Goal: Transaction & Acquisition: Purchase product/service

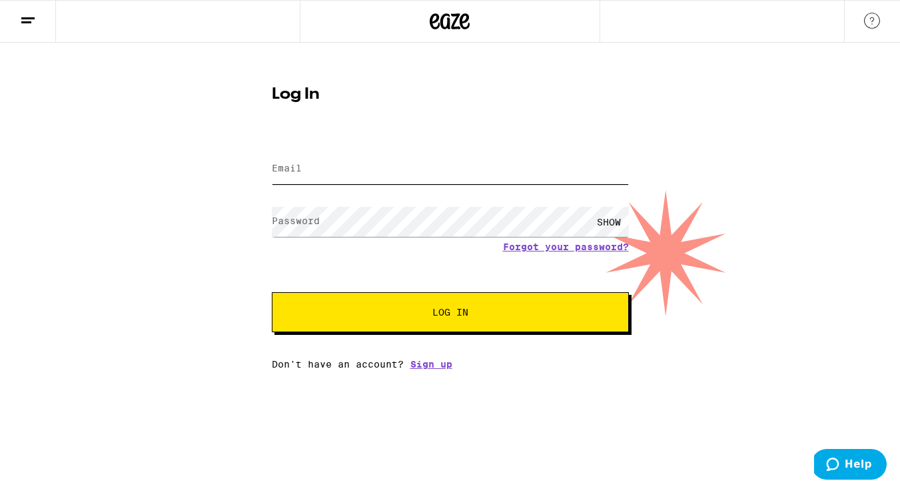
type input "carolinapadillapaisa@gmail.com"
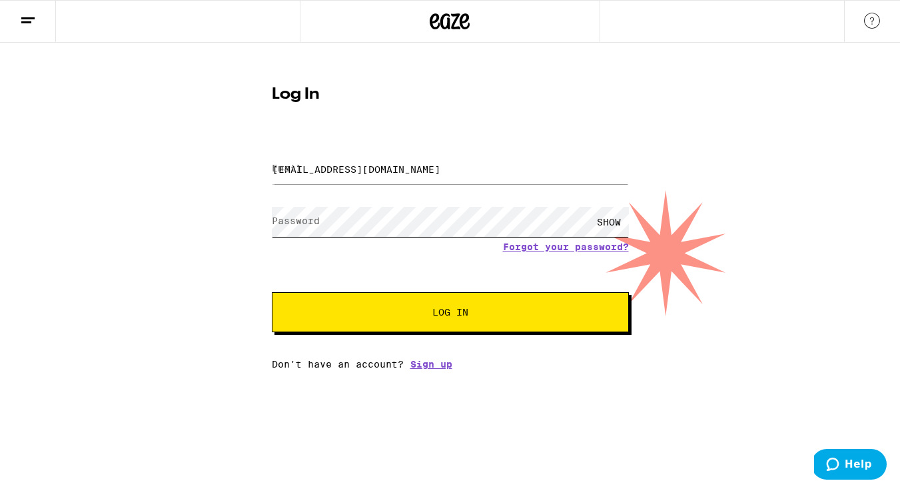
click at [450, 313] on button "Log In" at bounding box center [450, 312] width 357 height 40
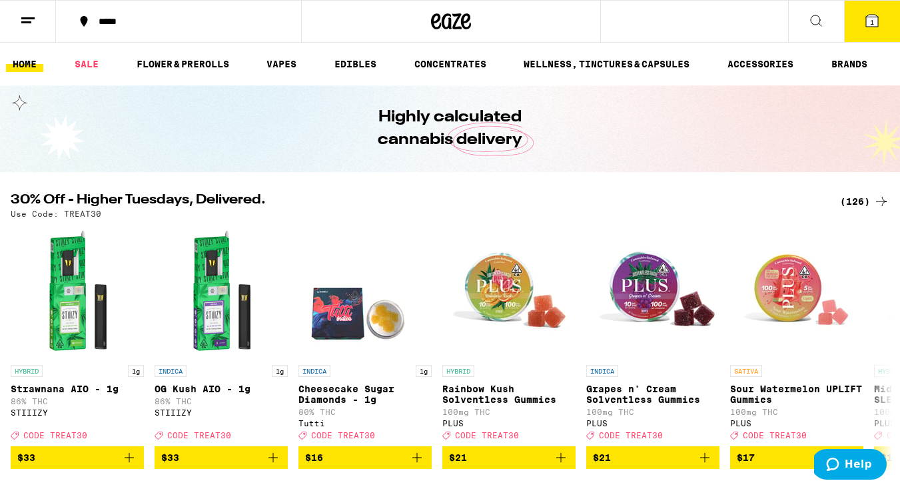
click at [37, 13] on button at bounding box center [28, 22] width 56 height 42
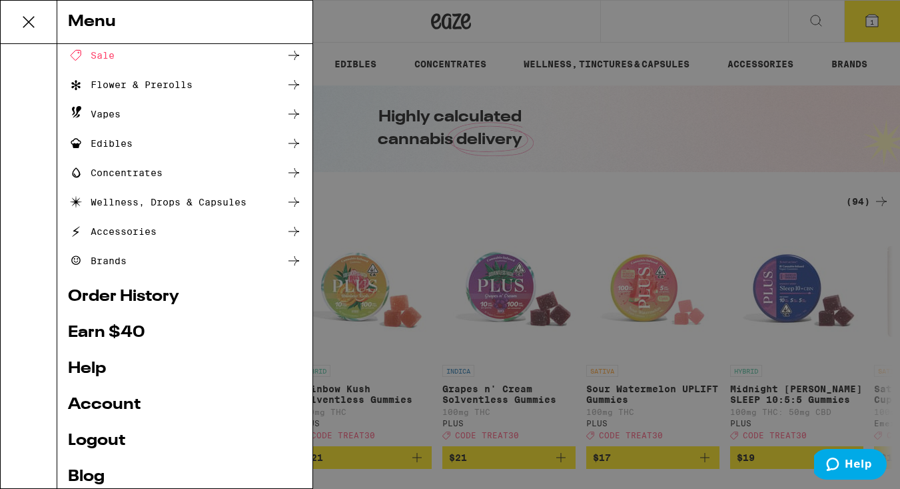
scroll to position [71, 0]
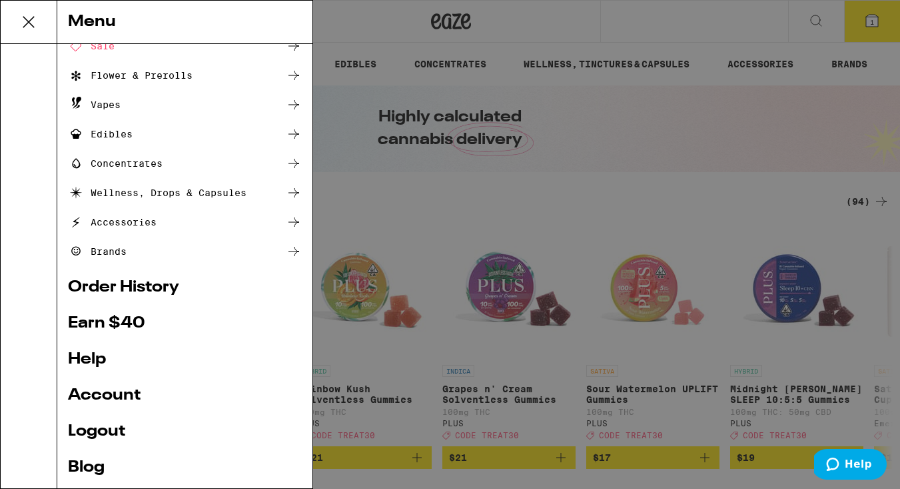
click at [119, 324] on link "Earn $ 40" at bounding box center [185, 323] width 234 height 16
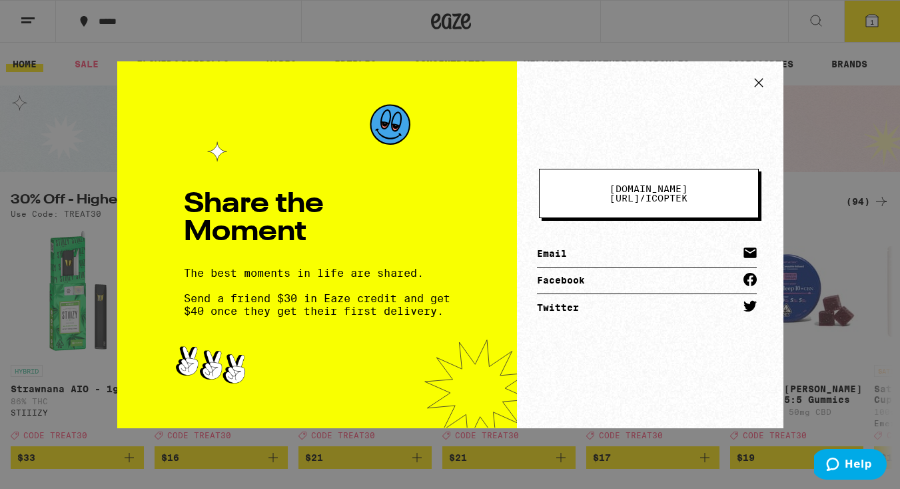
click at [656, 188] on span "eaze.com/share/l /" at bounding box center [649, 193] width 78 height 20
click at [757, 81] on icon at bounding box center [758, 82] width 8 height 8
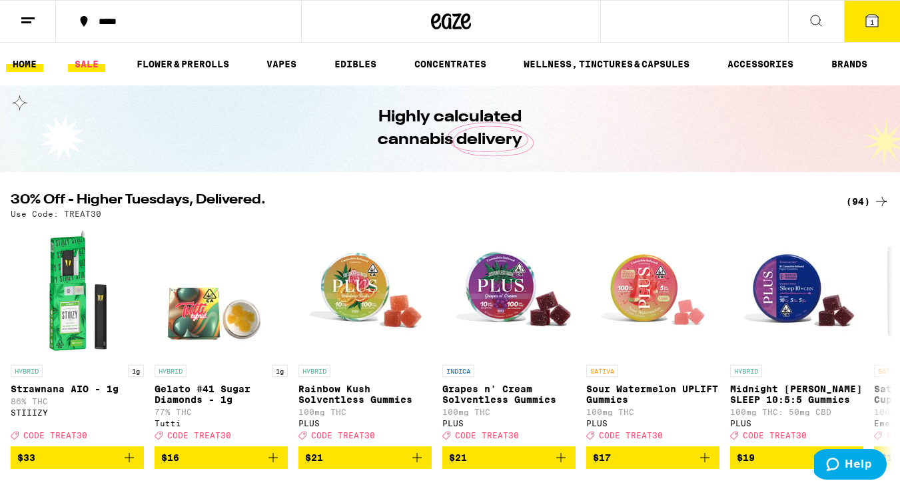
click at [87, 58] on link "SALE" at bounding box center [86, 64] width 37 height 16
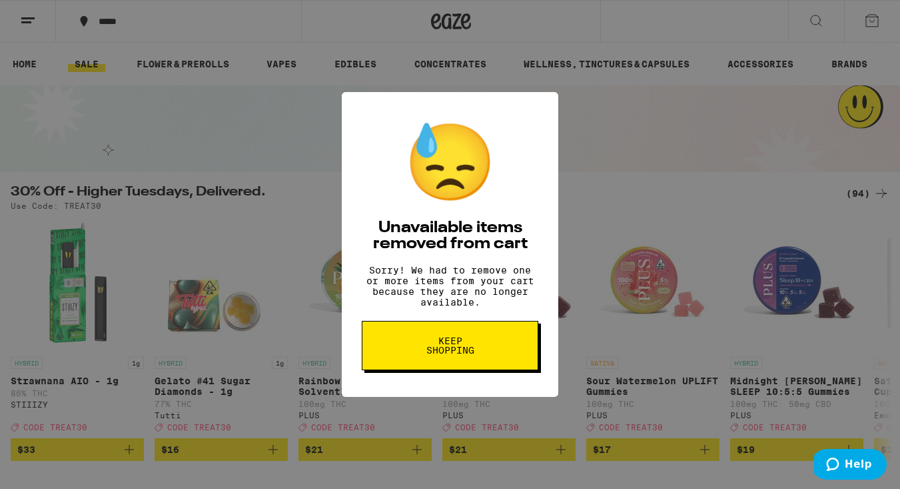
scroll to position [73, 0]
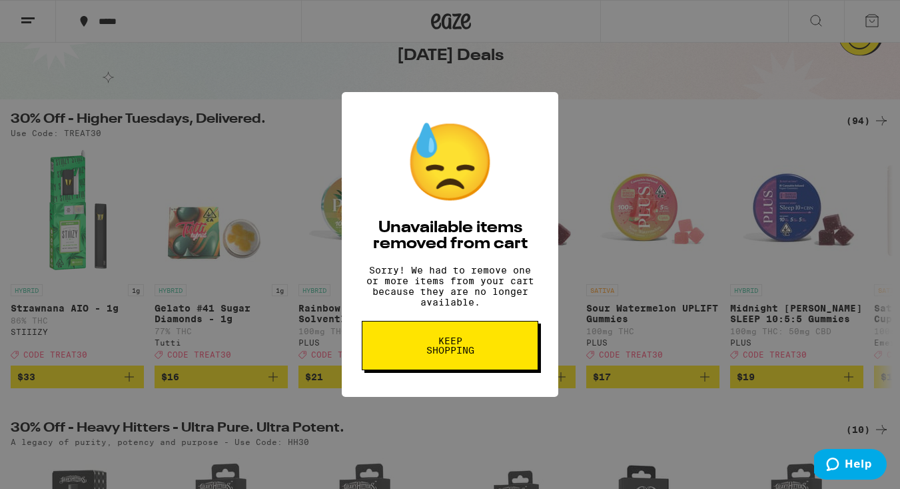
click at [479, 351] on span "Keep Shopping" at bounding box center [450, 345] width 69 height 19
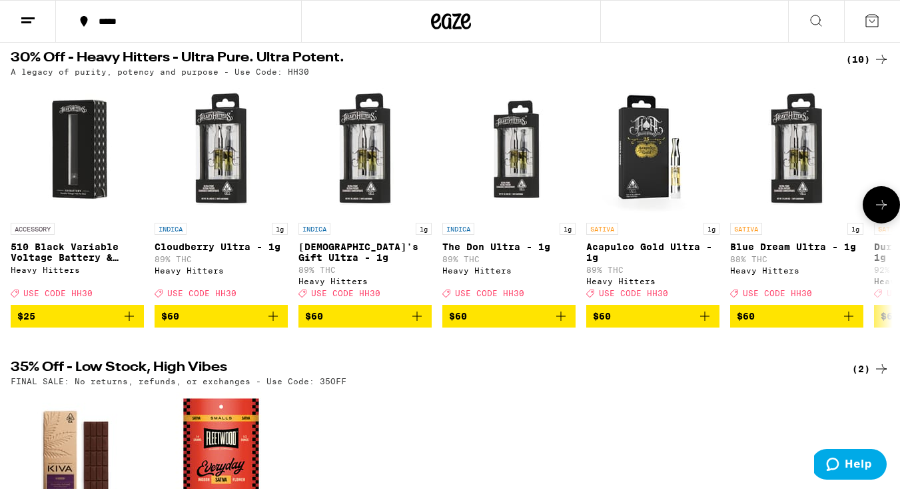
scroll to position [407, 0]
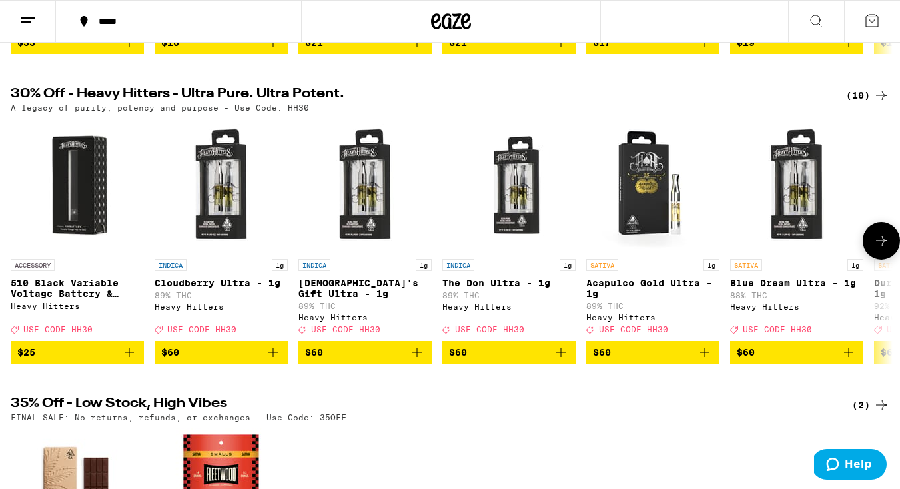
click at [882, 249] on icon at bounding box center [882, 241] width 16 height 16
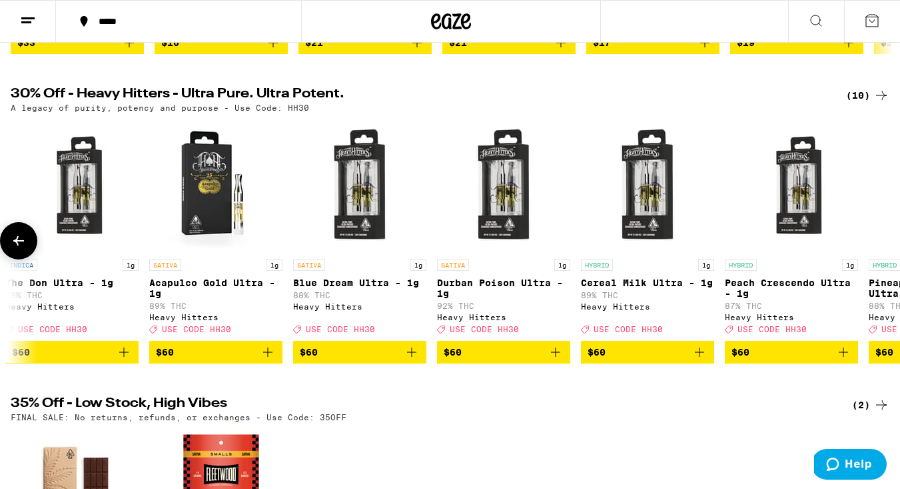
scroll to position [0, 560]
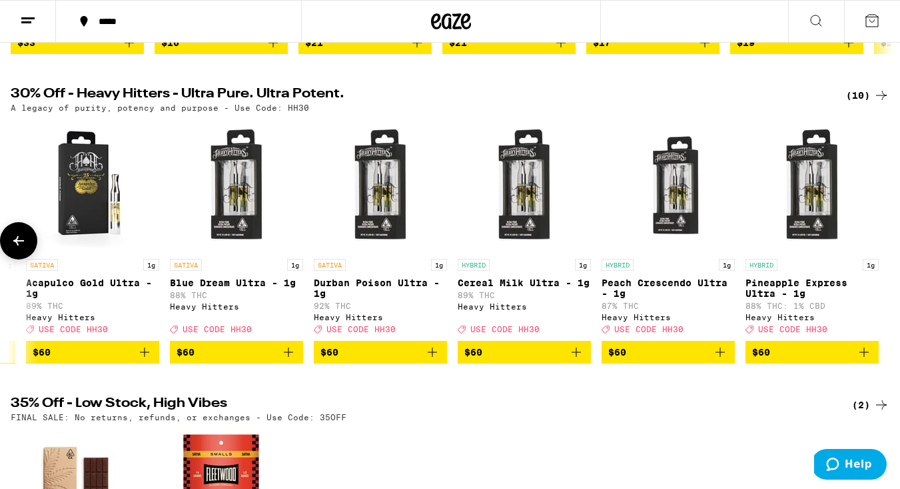
click at [882, 255] on div at bounding box center [881, 240] width 37 height 37
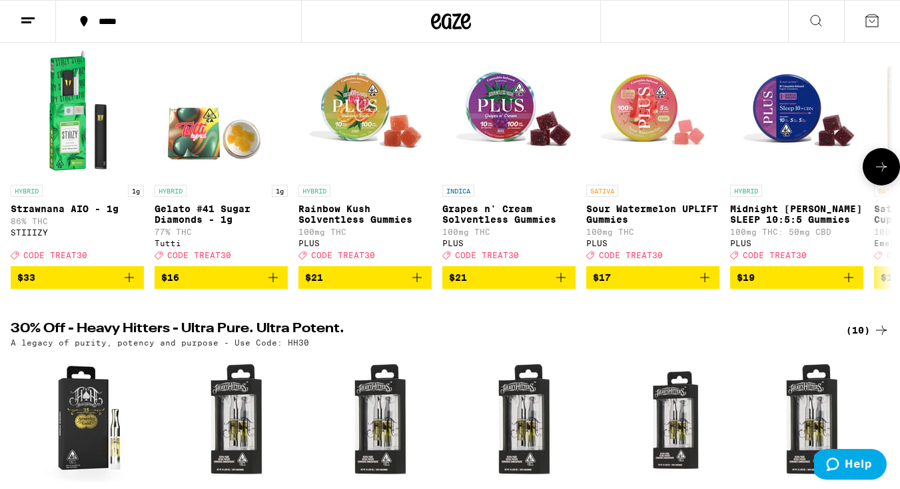
scroll to position [171, 0]
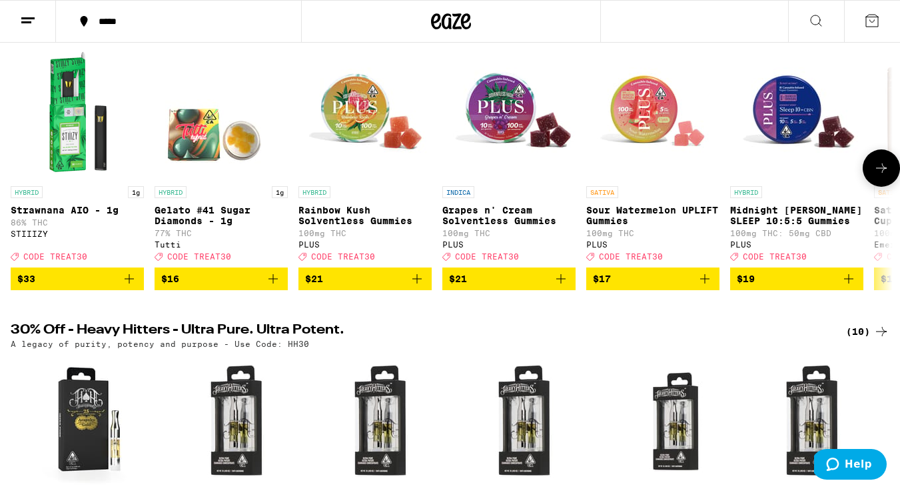
click at [868, 165] on button at bounding box center [881, 167] width 37 height 37
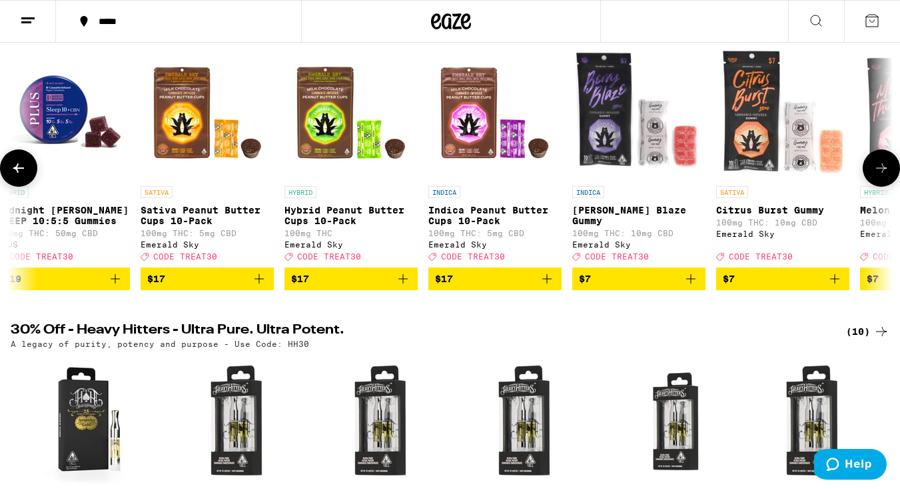
click at [868, 165] on button at bounding box center [881, 167] width 37 height 37
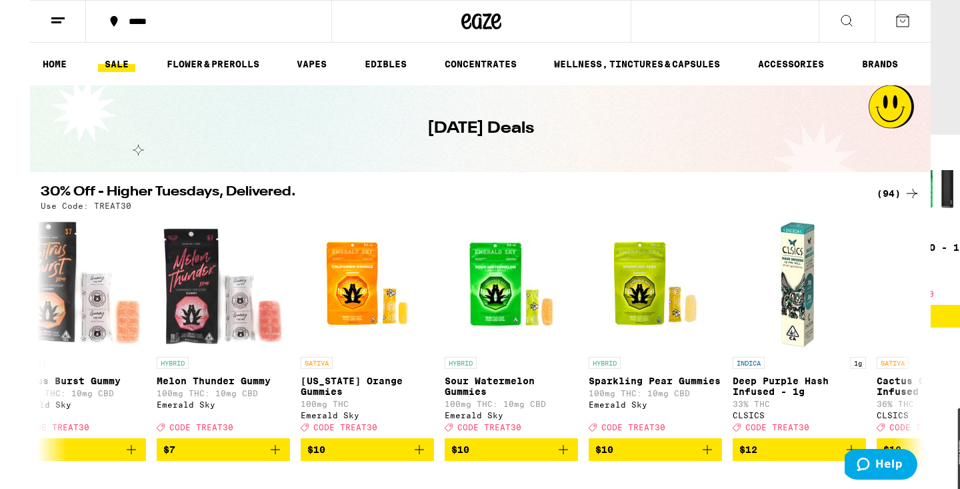
scroll to position [0, 0]
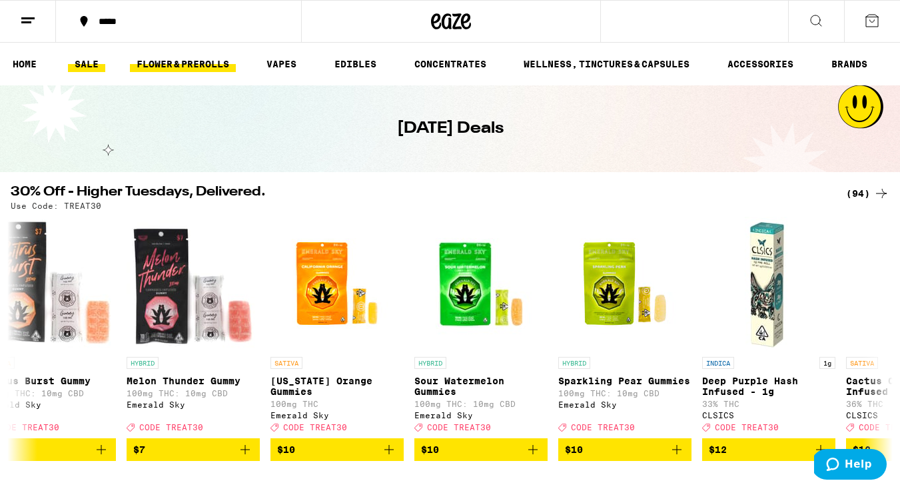
click at [183, 61] on link "FLOWER & PREROLLS" at bounding box center [183, 64] width 106 height 16
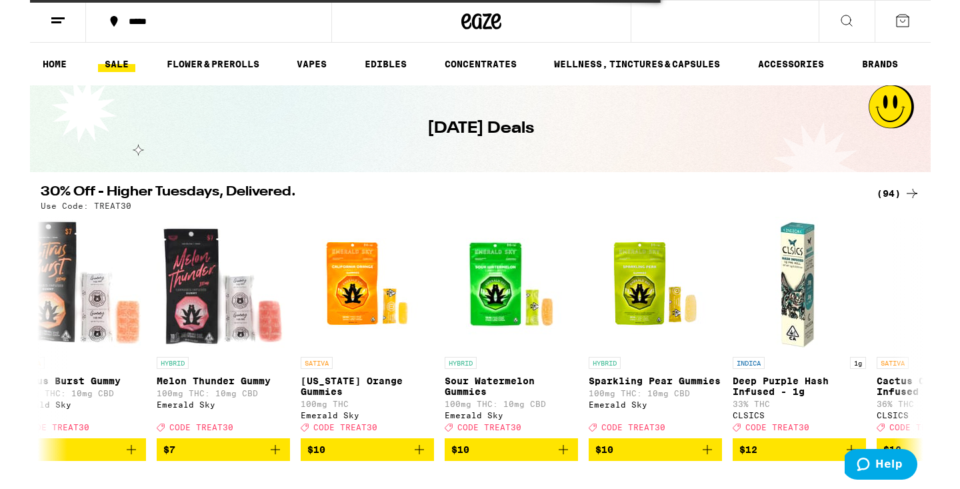
scroll to position [0, 501]
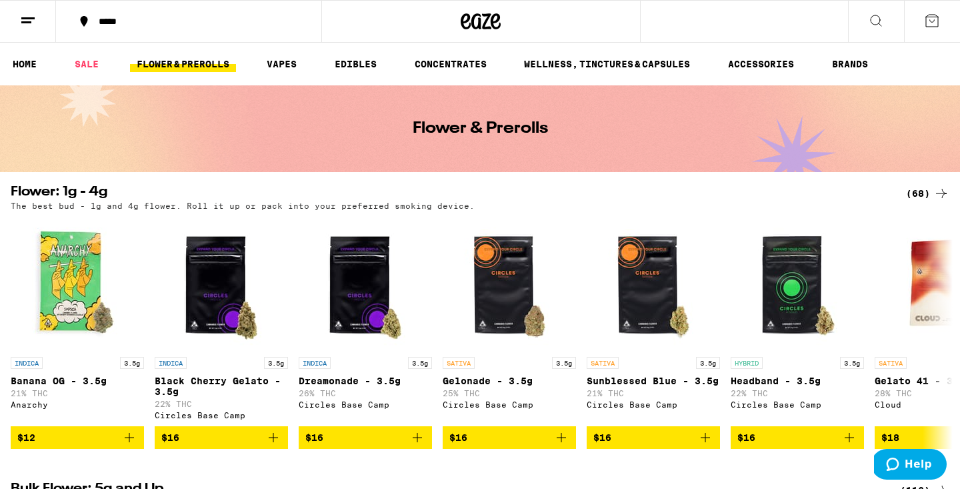
click at [3, 33] on button at bounding box center [28, 22] width 56 height 42
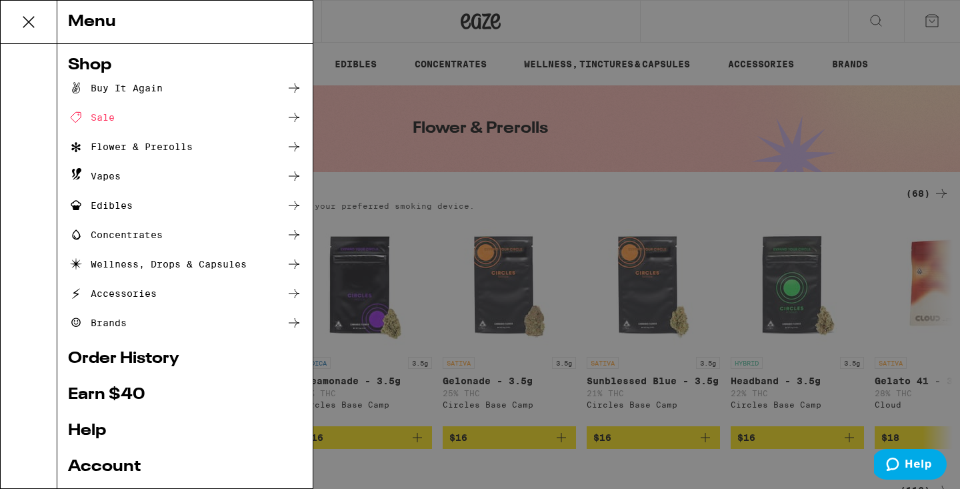
click at [351, 63] on div "Menu Shop Buy It Again Sale Flower & Prerolls Vapes Edibles Concentrates Wellne…" at bounding box center [480, 244] width 960 height 489
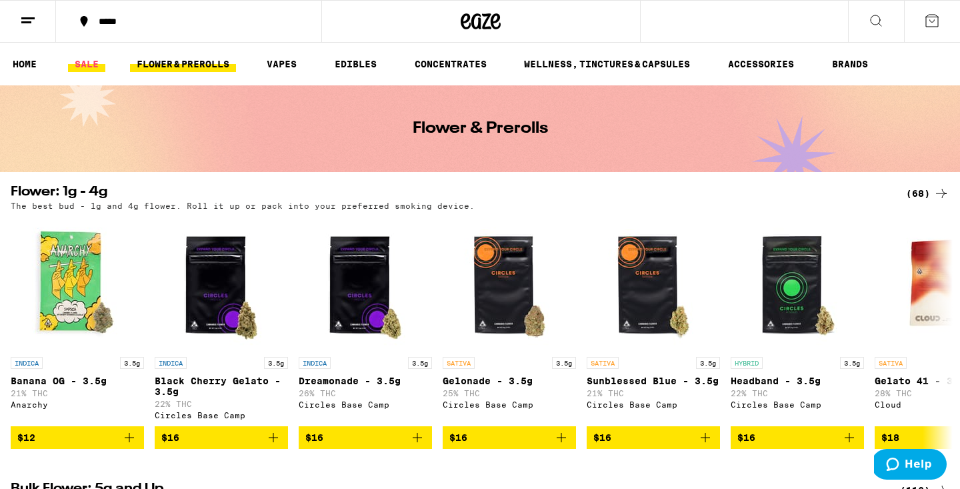
click at [76, 66] on link "SALE" at bounding box center [86, 64] width 37 height 16
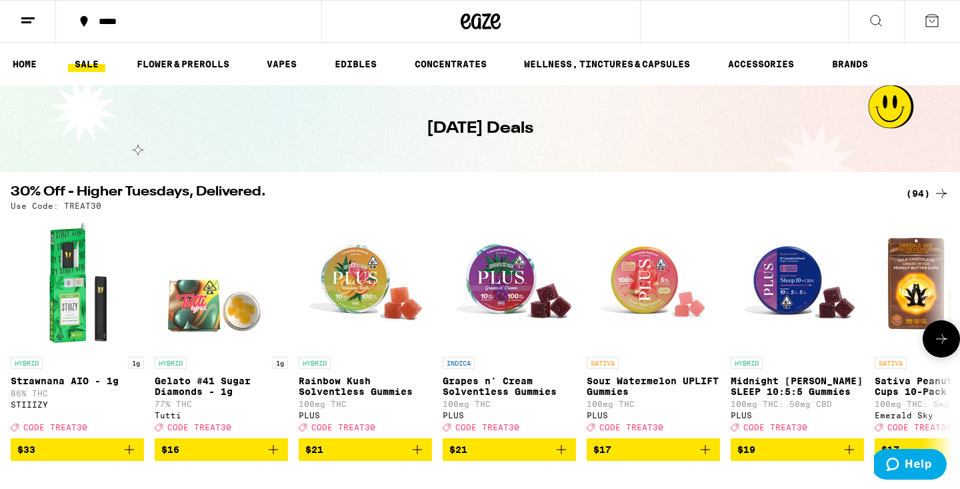
click at [900, 347] on icon at bounding box center [941, 339] width 16 height 16
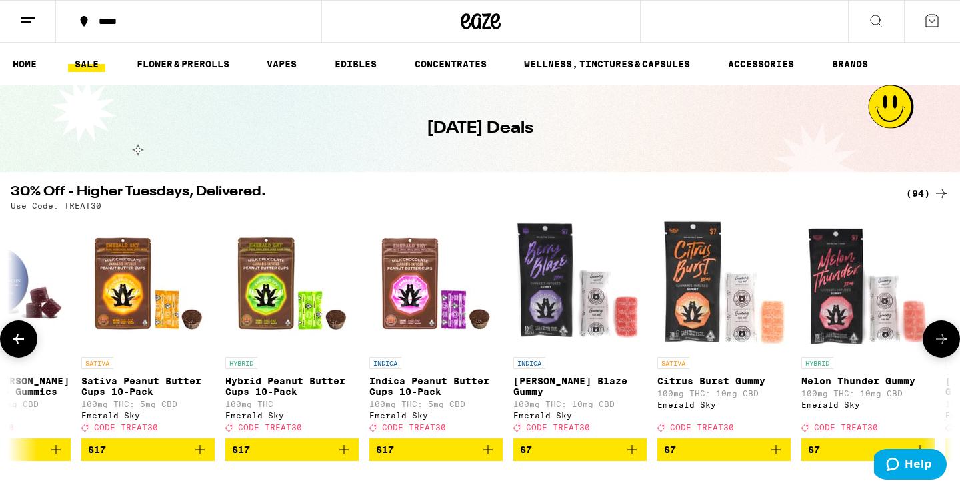
scroll to position [92, 0]
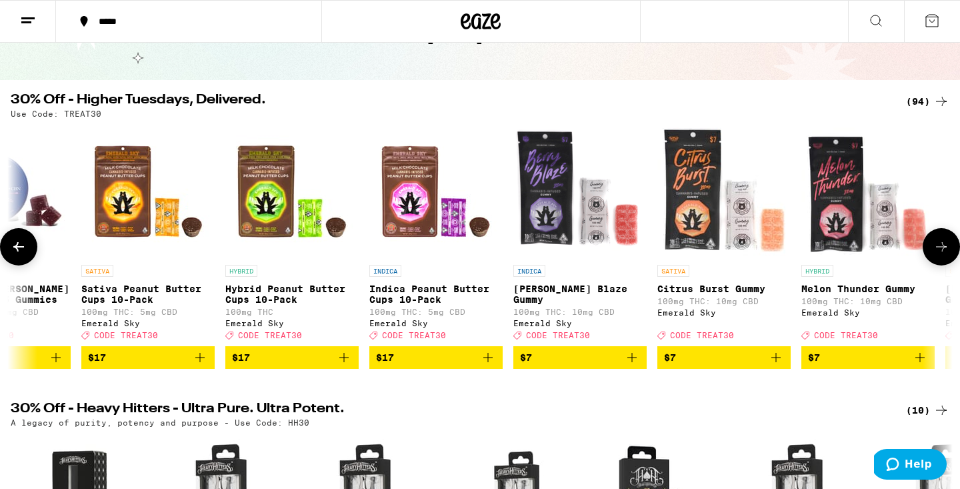
click at [900, 251] on icon at bounding box center [941, 247] width 16 height 16
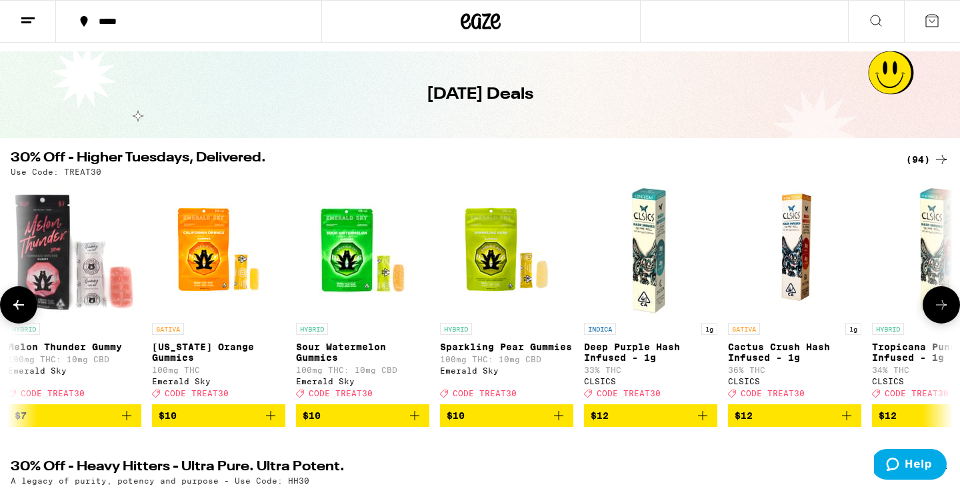
scroll to position [49, 0]
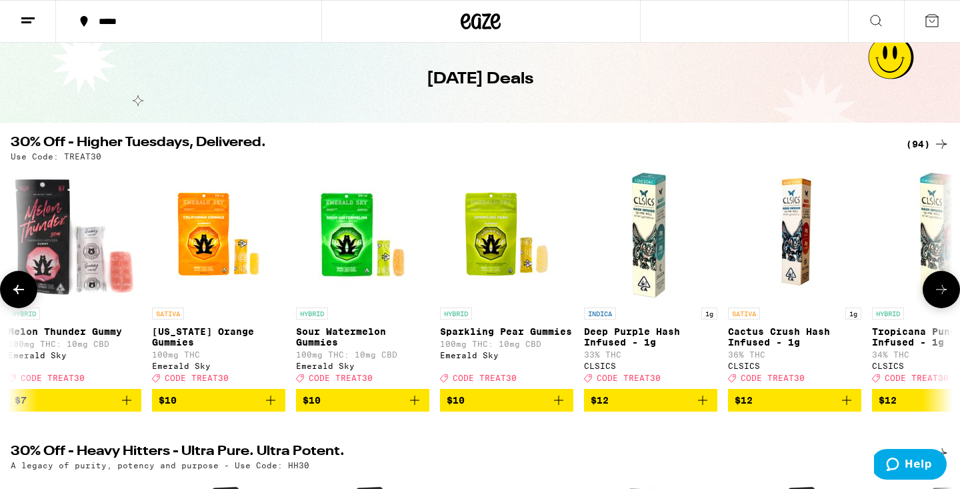
click at [21, 295] on icon at bounding box center [19, 289] width 16 height 16
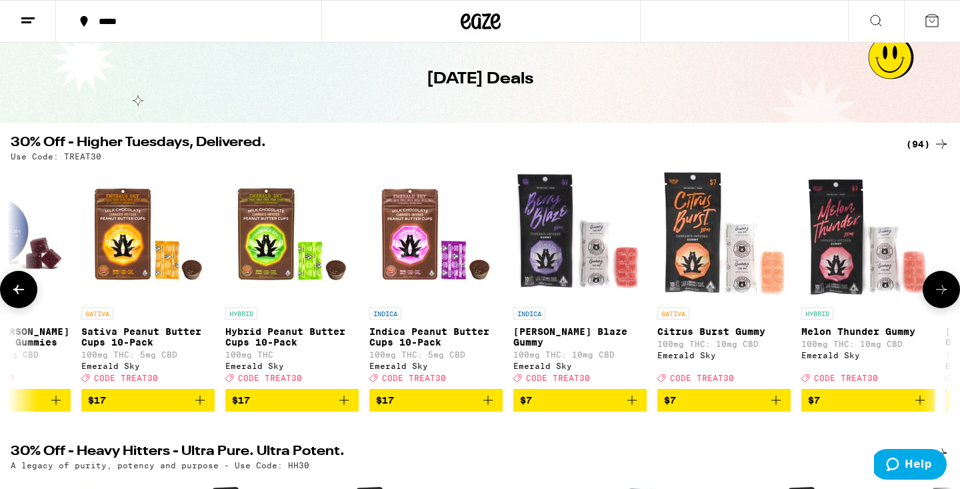
click at [16, 294] on icon at bounding box center [18, 289] width 11 height 9
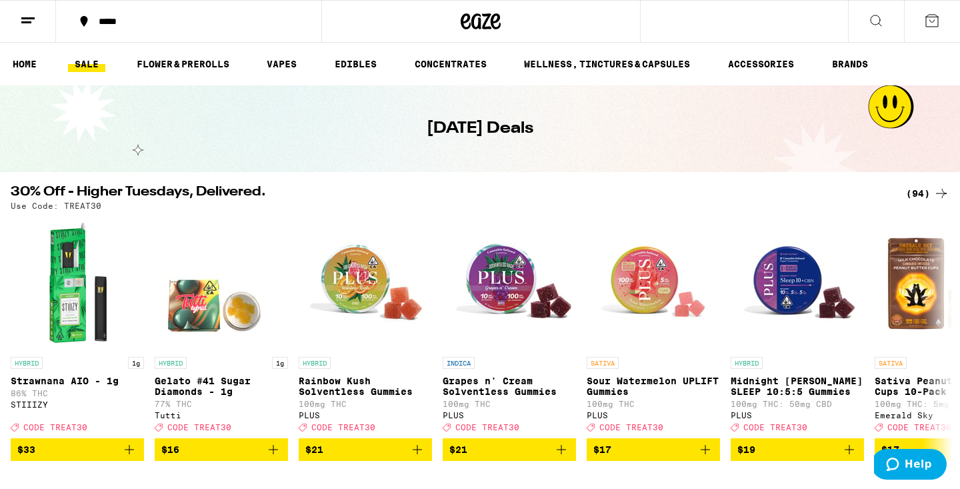
scroll to position [0, 0]
click at [900, 198] on div "(94)" at bounding box center [927, 193] width 43 height 16
